Goal: Task Accomplishment & Management: Use online tool/utility

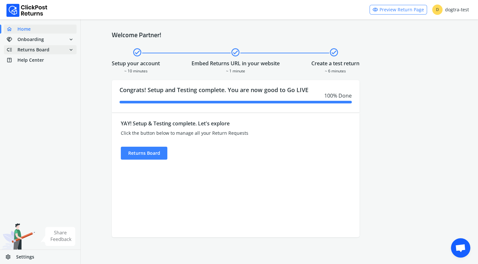
click at [38, 49] on span "Returns Board" at bounding box center [33, 50] width 32 height 6
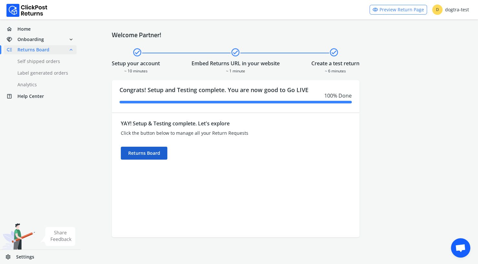
click at [143, 151] on div "Returns Board" at bounding box center [144, 153] width 47 height 13
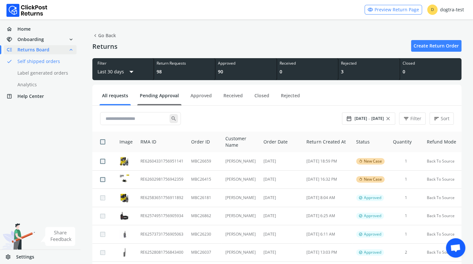
click at [155, 97] on link "Pending Approval" at bounding box center [159, 97] width 44 height 11
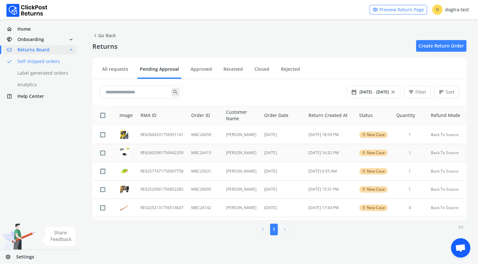
click at [171, 152] on td "RE62602981756942359" at bounding box center [162, 153] width 51 height 18
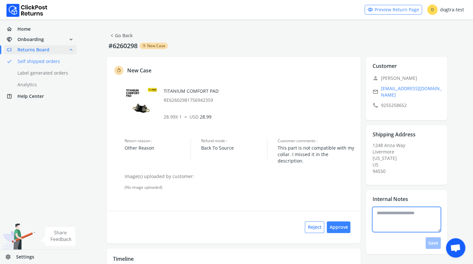
click at [389, 210] on textarea at bounding box center [406, 219] width 68 height 25
type textarea "**********"
click at [434, 238] on button "Save" at bounding box center [433, 243] width 15 height 12
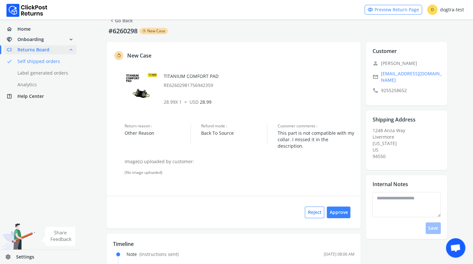
scroll to position [37, 0]
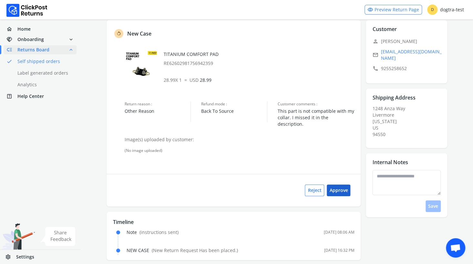
click at [345, 184] on button "Approve" at bounding box center [339, 190] width 24 height 12
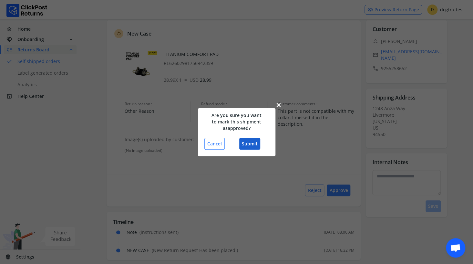
click at [252, 142] on button "Submit" at bounding box center [249, 144] width 21 height 12
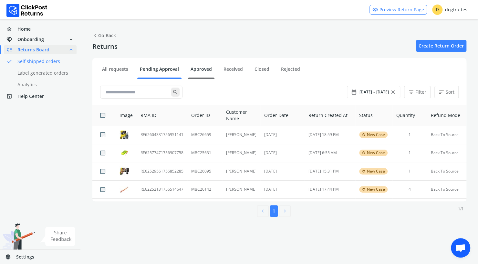
click at [202, 69] on link "Approved" at bounding box center [201, 71] width 26 height 11
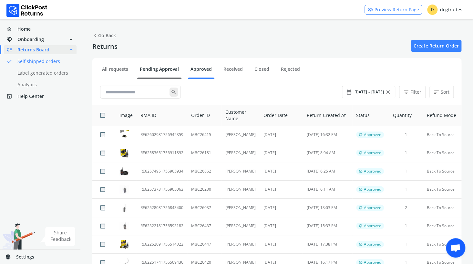
click at [161, 67] on link "Pending Approval" at bounding box center [159, 71] width 44 height 11
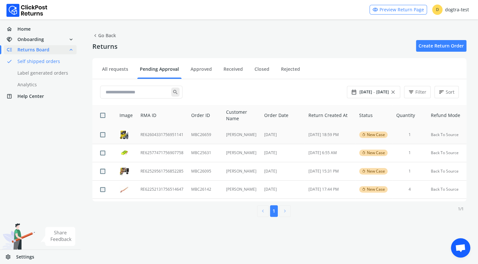
click at [193, 134] on td "MBC26659" at bounding box center [204, 135] width 35 height 18
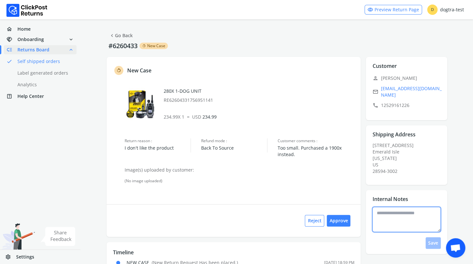
click at [385, 215] on textarea at bounding box center [406, 219] width 68 height 25
type textarea "**********"
click at [431, 239] on button "Save" at bounding box center [433, 243] width 15 height 12
click at [343, 221] on button "Approve" at bounding box center [339, 221] width 24 height 12
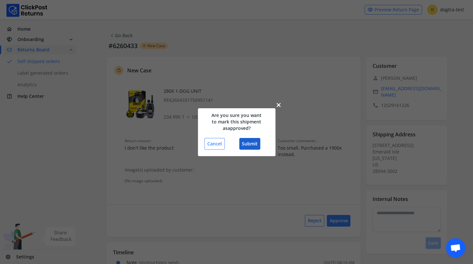
click at [251, 141] on button "Submit" at bounding box center [249, 144] width 21 height 12
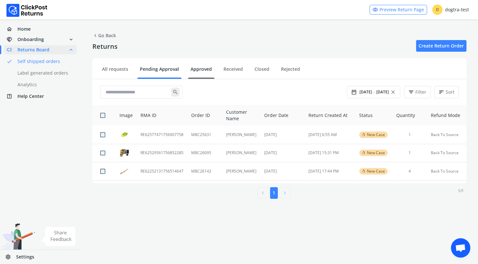
click at [203, 69] on link "Approved" at bounding box center [201, 71] width 26 height 11
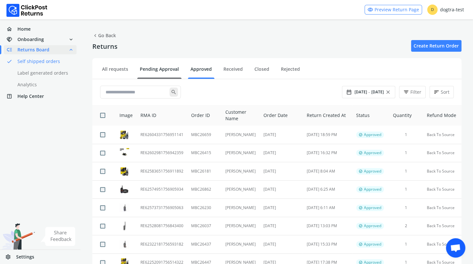
click at [159, 69] on link "Pending Approval" at bounding box center [159, 71] width 44 height 11
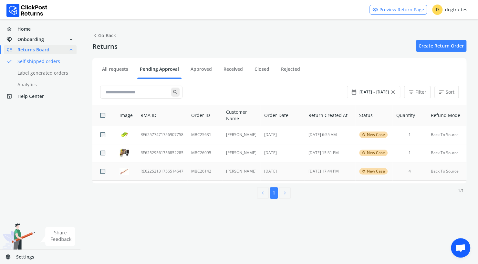
click at [150, 172] on td "RE62252131756514647" at bounding box center [162, 171] width 51 height 18
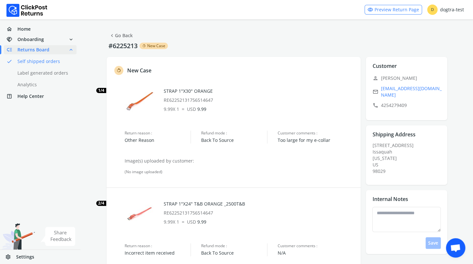
click at [121, 36] on link "chevron_left Go Back" at bounding box center [121, 35] width 24 height 9
